Goal: Navigation & Orientation: Find specific page/section

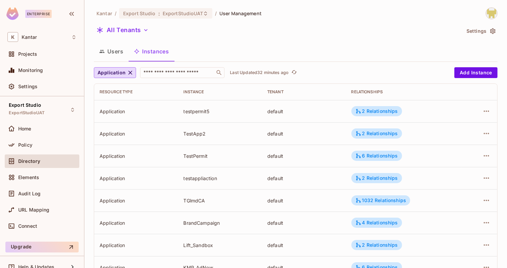
click at [109, 49] on button "Users" at bounding box center [111, 51] width 35 height 17
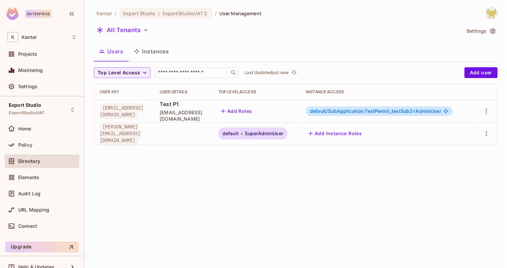
click at [153, 57] on button "Instances" at bounding box center [152, 51] width 46 height 17
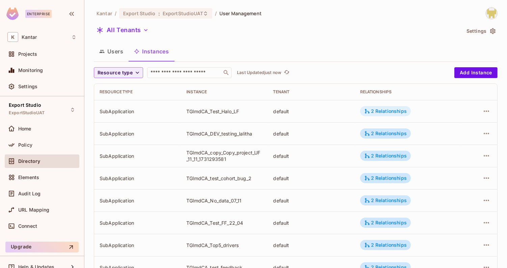
click at [392, 113] on div "2 Relationships" at bounding box center [386, 111] width 43 height 6
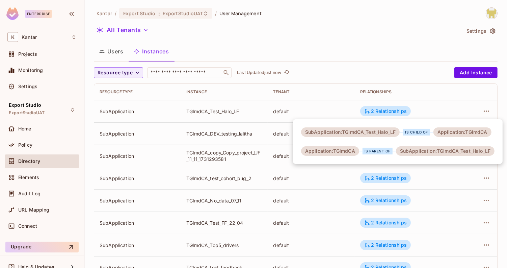
click at [422, 106] on div at bounding box center [253, 134] width 507 height 268
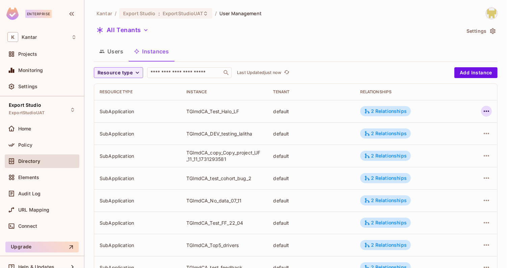
click at [487, 113] on icon "button" at bounding box center [487, 111] width 8 height 8
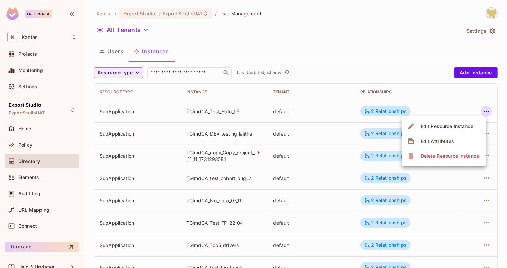
click at [452, 160] on span "Delete Resource Instance" at bounding box center [450, 156] width 63 height 11
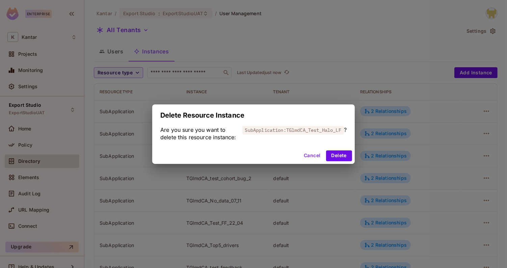
click at [312, 158] on button "Cancel" at bounding box center [312, 155] width 22 height 11
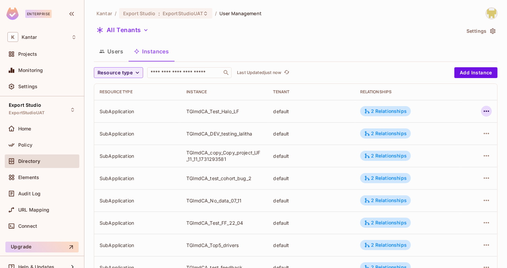
click at [491, 111] on button "button" at bounding box center [486, 111] width 11 height 11
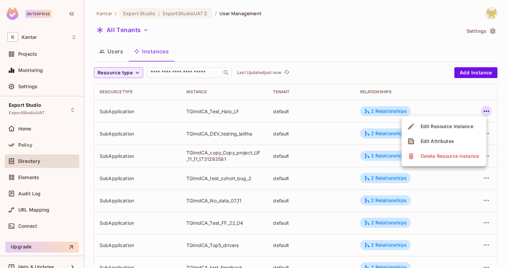
click at [463, 141] on li "Edit Attributes" at bounding box center [444, 141] width 85 height 15
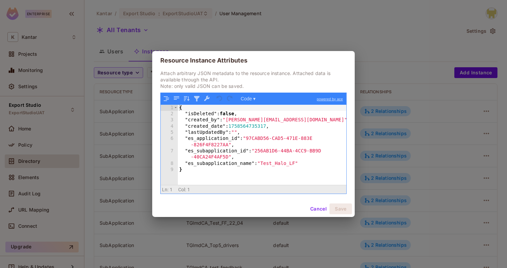
click at [313, 207] on button "Cancel" at bounding box center [319, 208] width 22 height 11
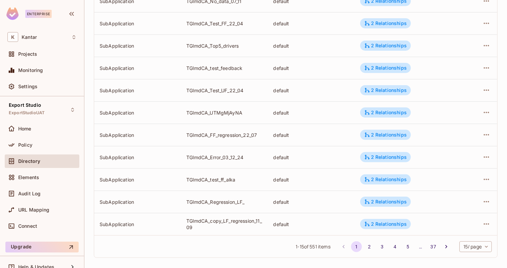
scroll to position [203, 0]
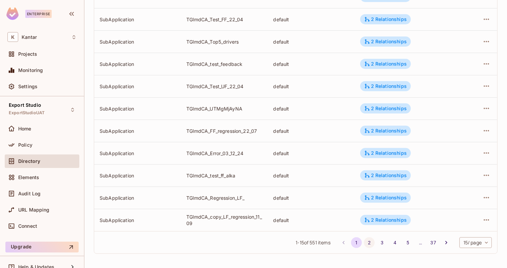
click at [371, 240] on button "2" at bounding box center [369, 242] width 11 height 11
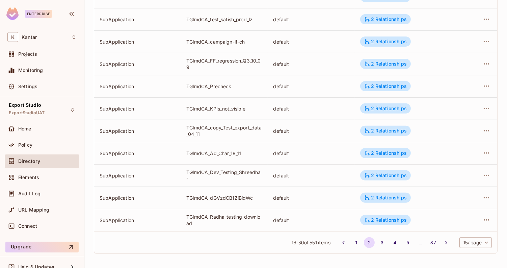
click at [474, 242] on body "Enterprise K Kantar Projects Monitoring Settings Export Studio ExportStudioUAT …" at bounding box center [253, 134] width 507 height 268
click at [430, 257] on div at bounding box center [253, 134] width 507 height 268
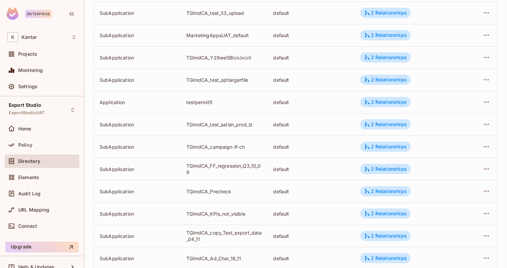
scroll to position [0, 0]
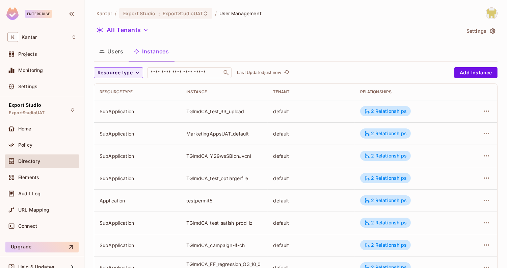
click at [111, 48] on button "Users" at bounding box center [111, 51] width 35 height 17
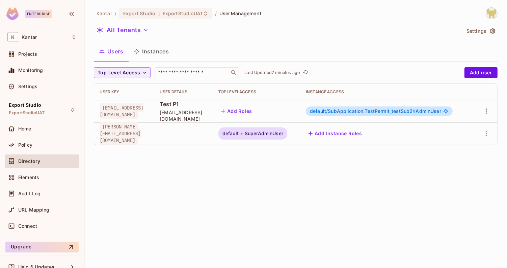
click at [146, 53] on button "Instances" at bounding box center [152, 51] width 46 height 17
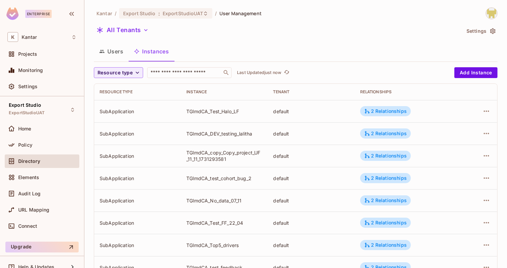
click at [124, 53] on button "Users" at bounding box center [111, 51] width 35 height 17
